Goal: Navigation & Orientation: Find specific page/section

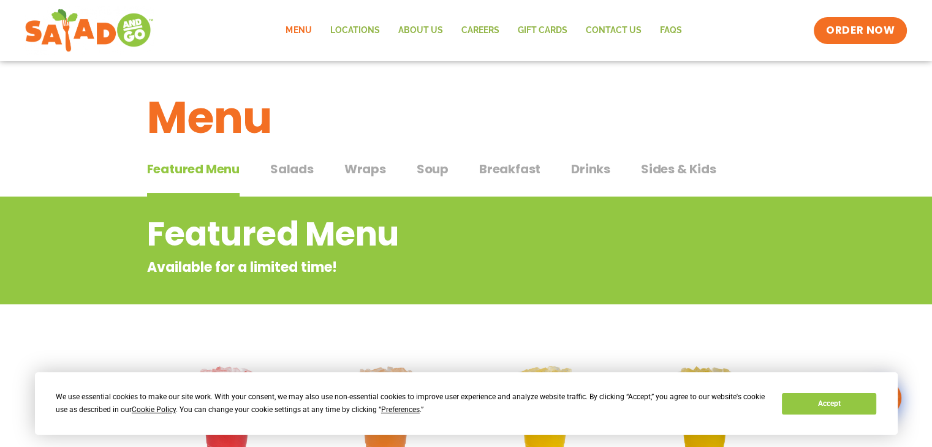
click at [289, 169] on span "Salads" at bounding box center [292, 169] width 44 height 18
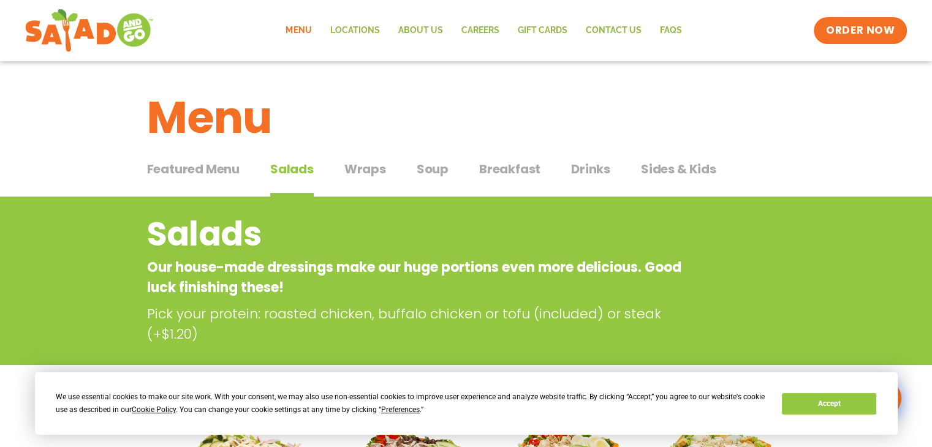
click at [362, 168] on span "Wraps" at bounding box center [365, 169] width 42 height 18
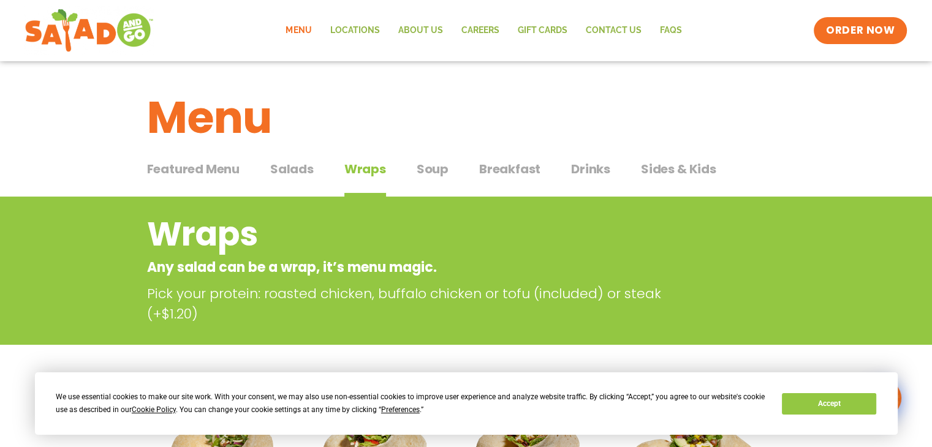
click at [435, 165] on span "Soup" at bounding box center [433, 169] width 32 height 18
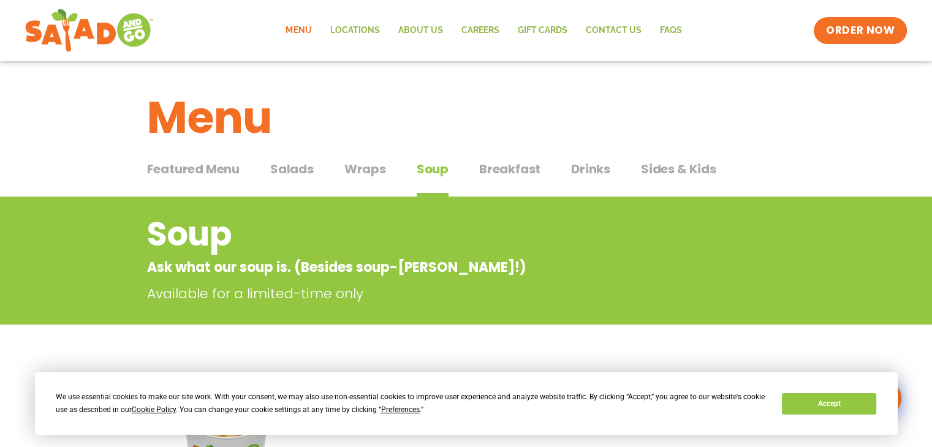
click at [672, 170] on span "Sides & Kids" at bounding box center [678, 169] width 75 height 18
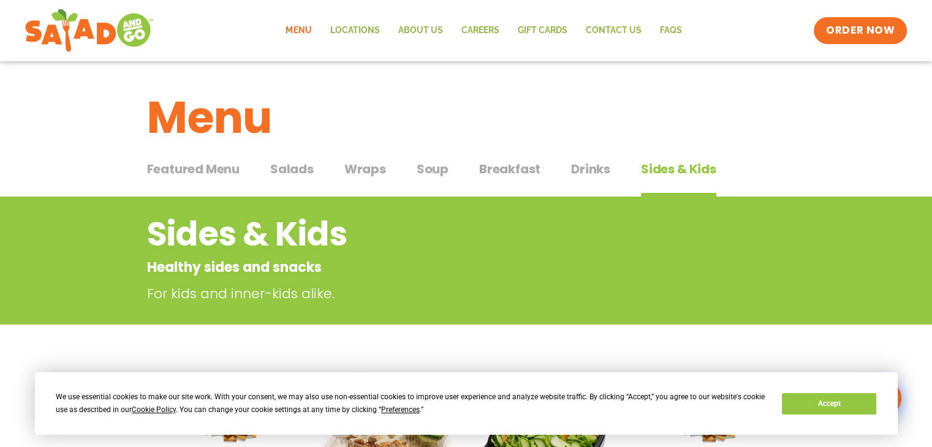
click at [294, 172] on span "Salads" at bounding box center [292, 169] width 44 height 18
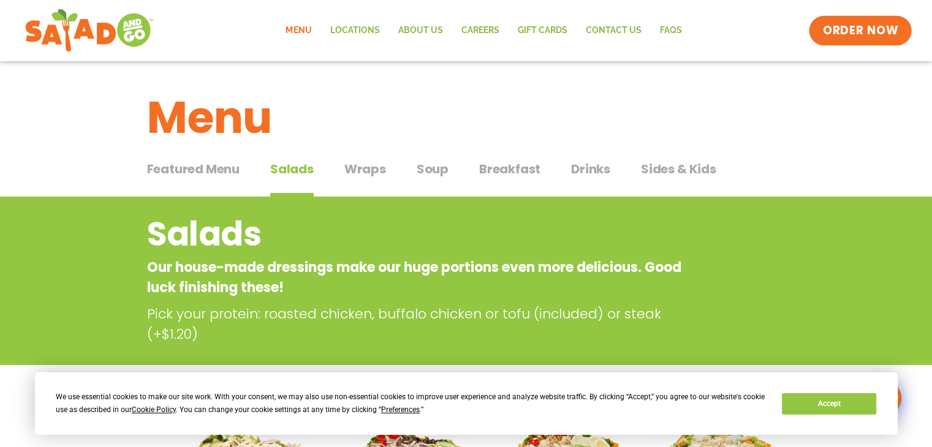
click at [848, 30] on span "ORDER NOW" at bounding box center [860, 31] width 76 height 16
